Goal: Check status: Check status

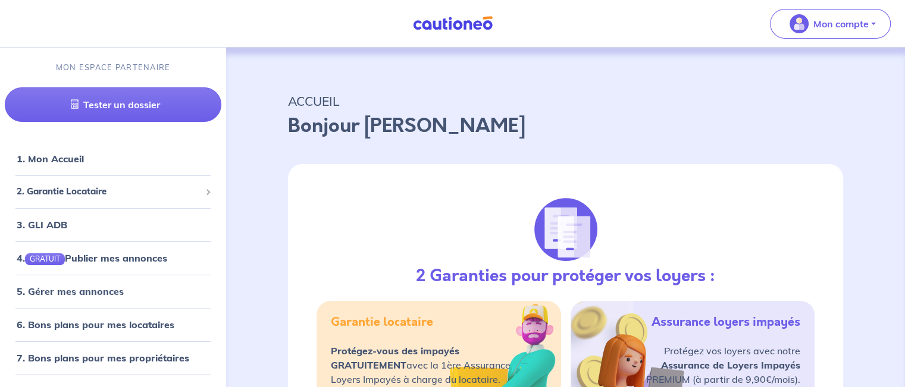
drag, startPoint x: 434, startPoint y: 1, endPoint x: 651, endPoint y: 23, distance: 218.3
click at [651, 23] on nav "Mon compte MON ESPACE PARTENAIRE Tester un dossier 1. Mon Accueil 2. Garantie L…" at bounding box center [452, 24] width 905 height 48
click at [88, 196] on span "2. Garantie Locataire" at bounding box center [109, 192] width 184 height 14
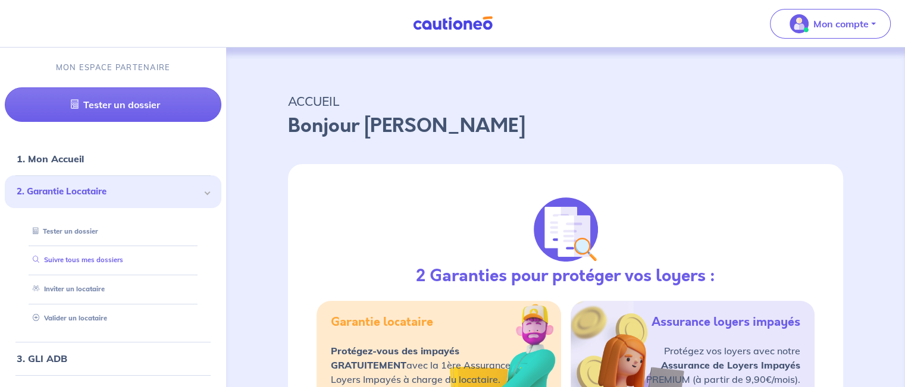
click at [79, 264] on link "Suivre tous mes dossiers" at bounding box center [75, 260] width 95 height 8
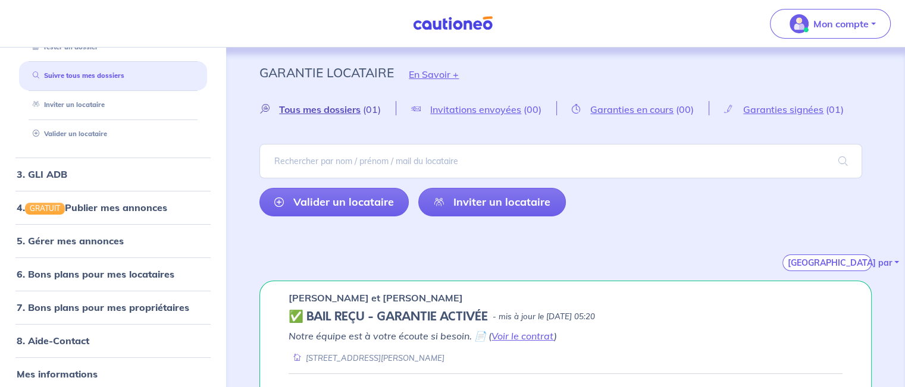
click at [332, 112] on span "Tous mes dossiers" at bounding box center [320, 110] width 82 height 12
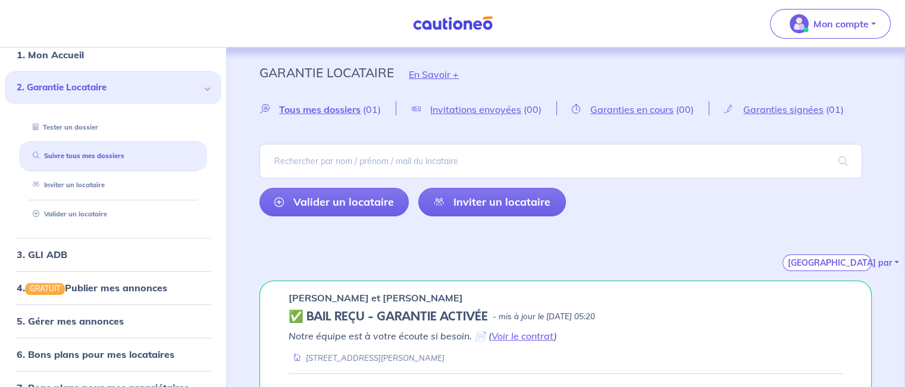
scroll to position [56, 0]
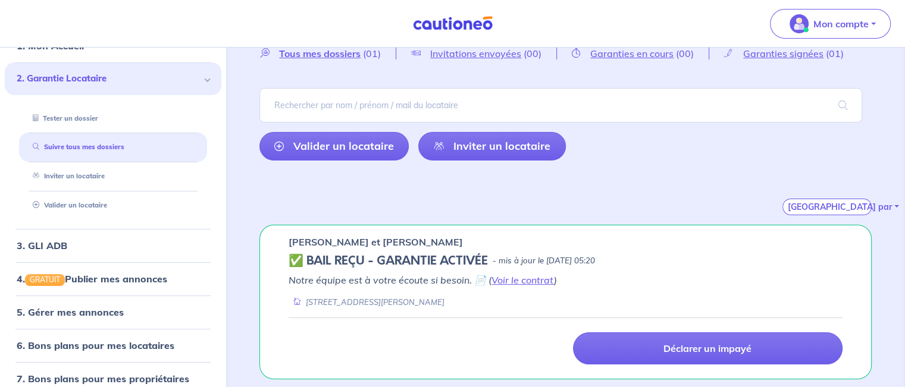
click at [318, 148] on link "Valider un locataire" at bounding box center [333, 146] width 149 height 29
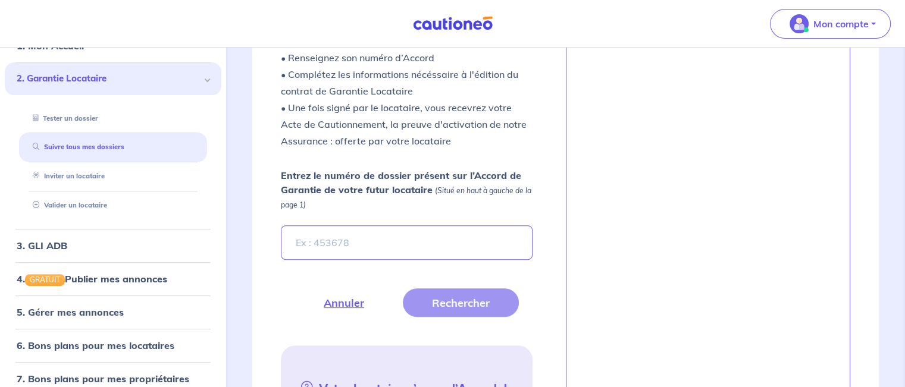
scroll to position [336, 0]
